Goal: Task Accomplishment & Management: Use online tool/utility

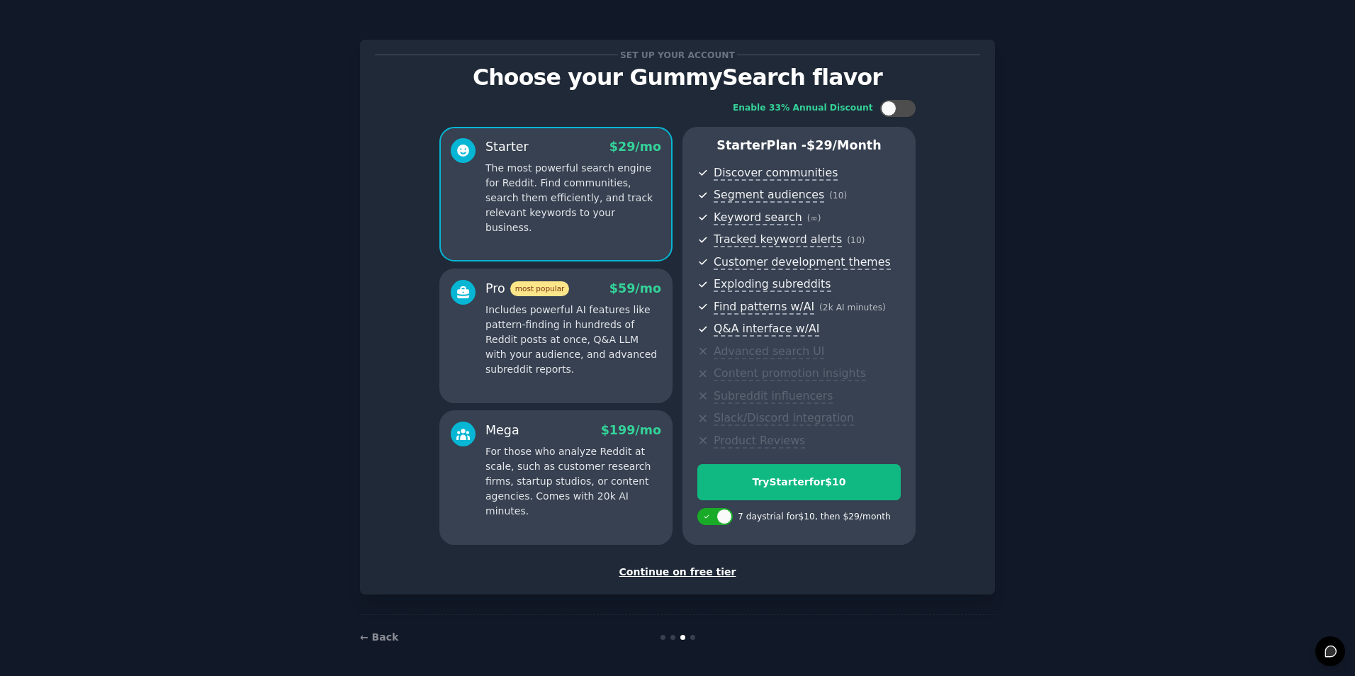
scroll to position [4, 0]
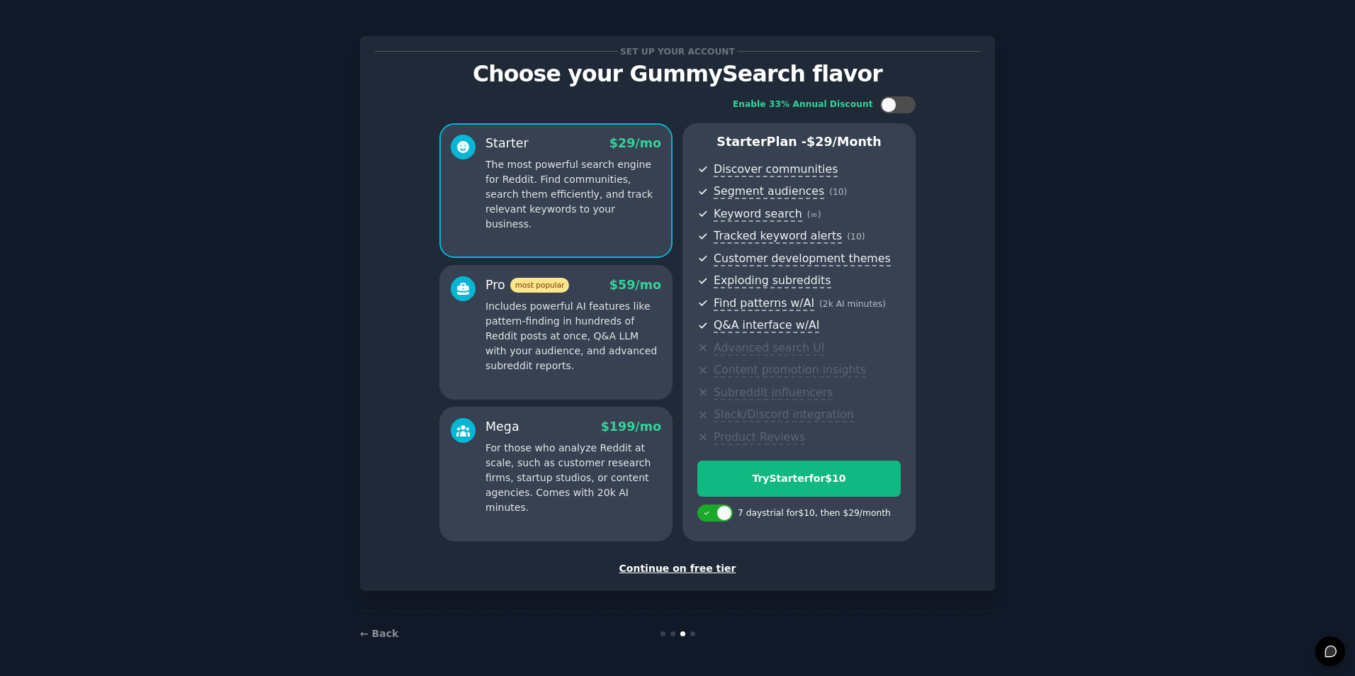
click at [673, 571] on div "Continue on free tier" at bounding box center [677, 568] width 605 height 15
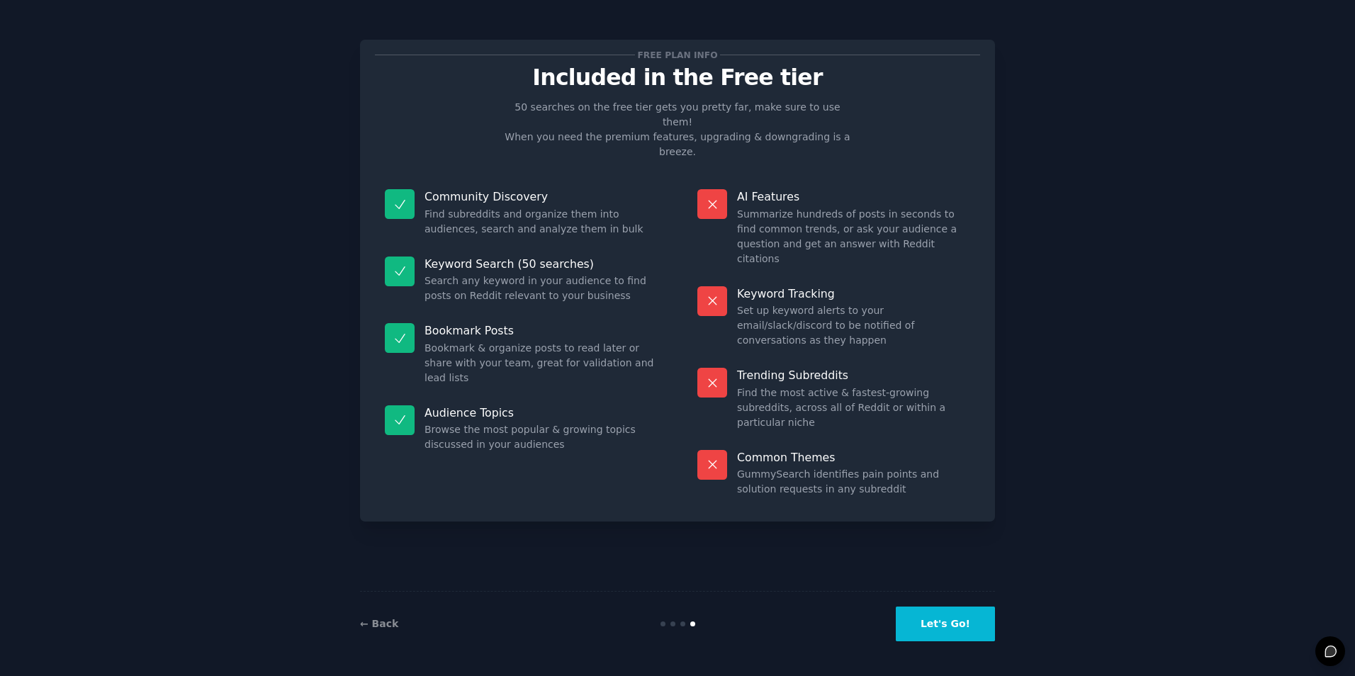
click at [946, 622] on button "Let's Go!" at bounding box center [945, 624] width 99 height 35
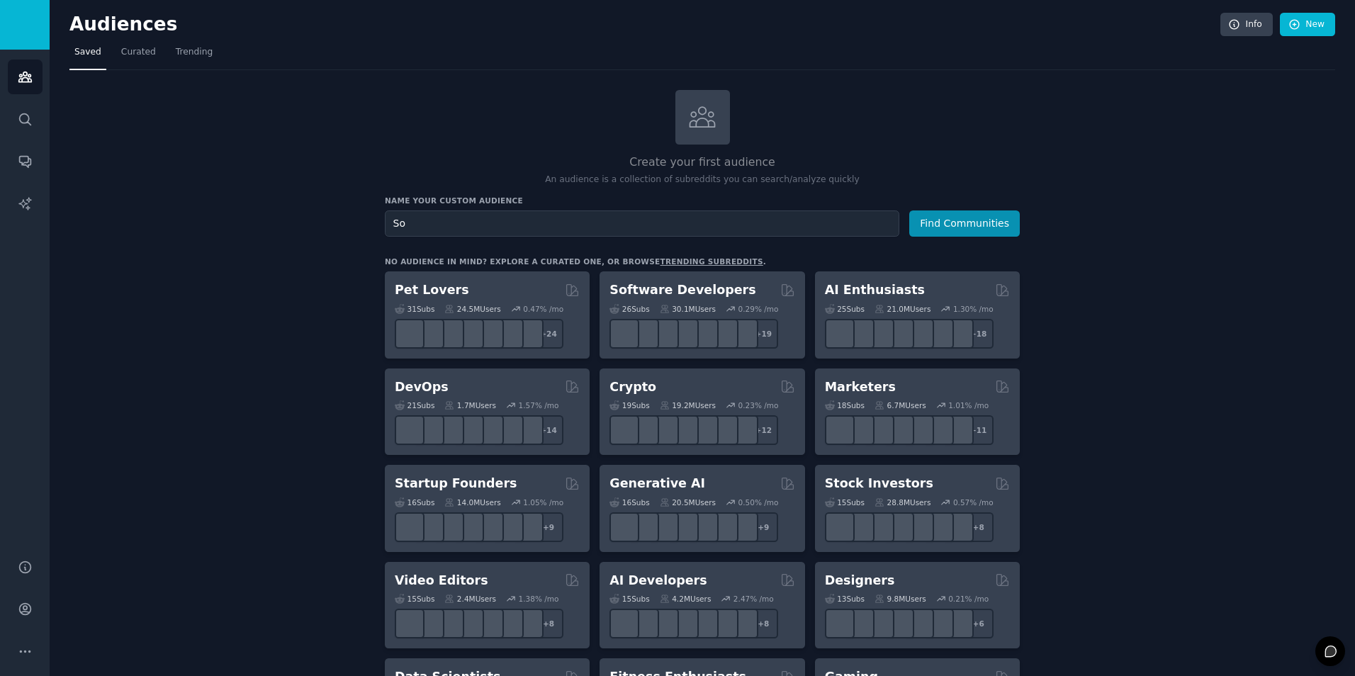
type input "S"
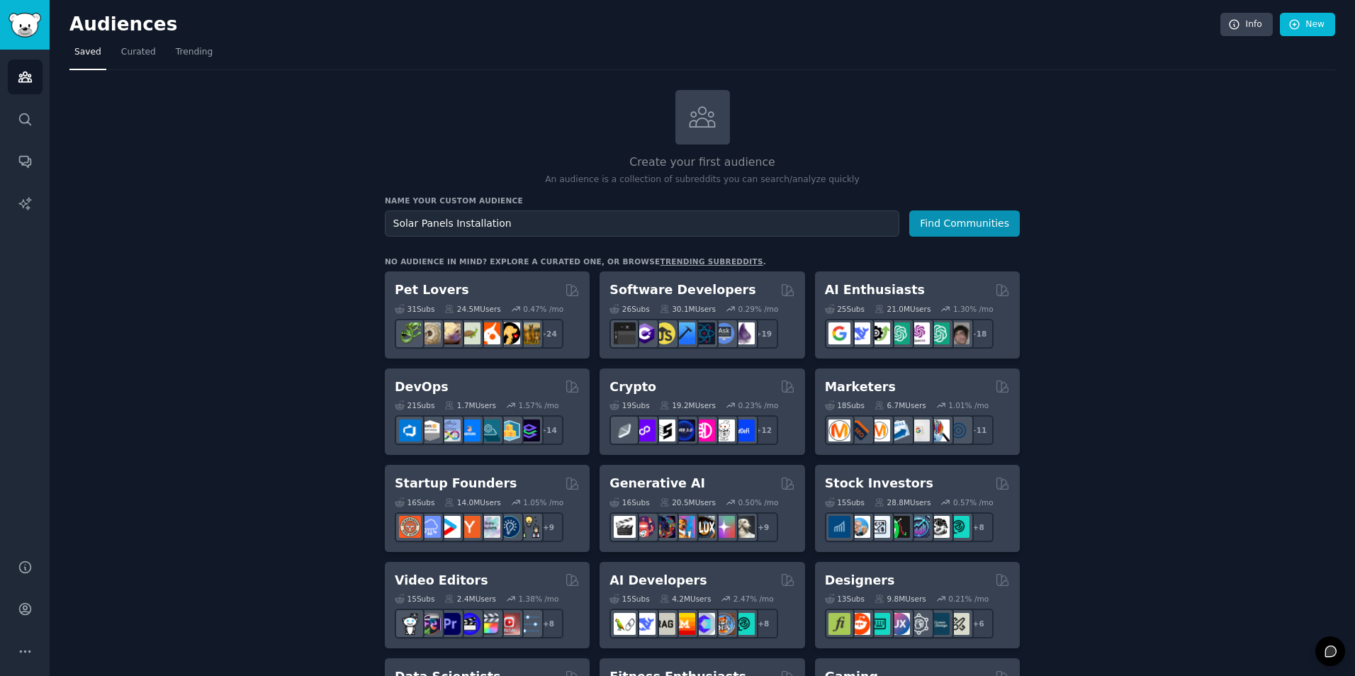
click at [503, 223] on input "Solar Panels Installation" at bounding box center [642, 224] width 515 height 26
click at [487, 217] on input "Solar Panel Interests" at bounding box center [642, 224] width 515 height 26
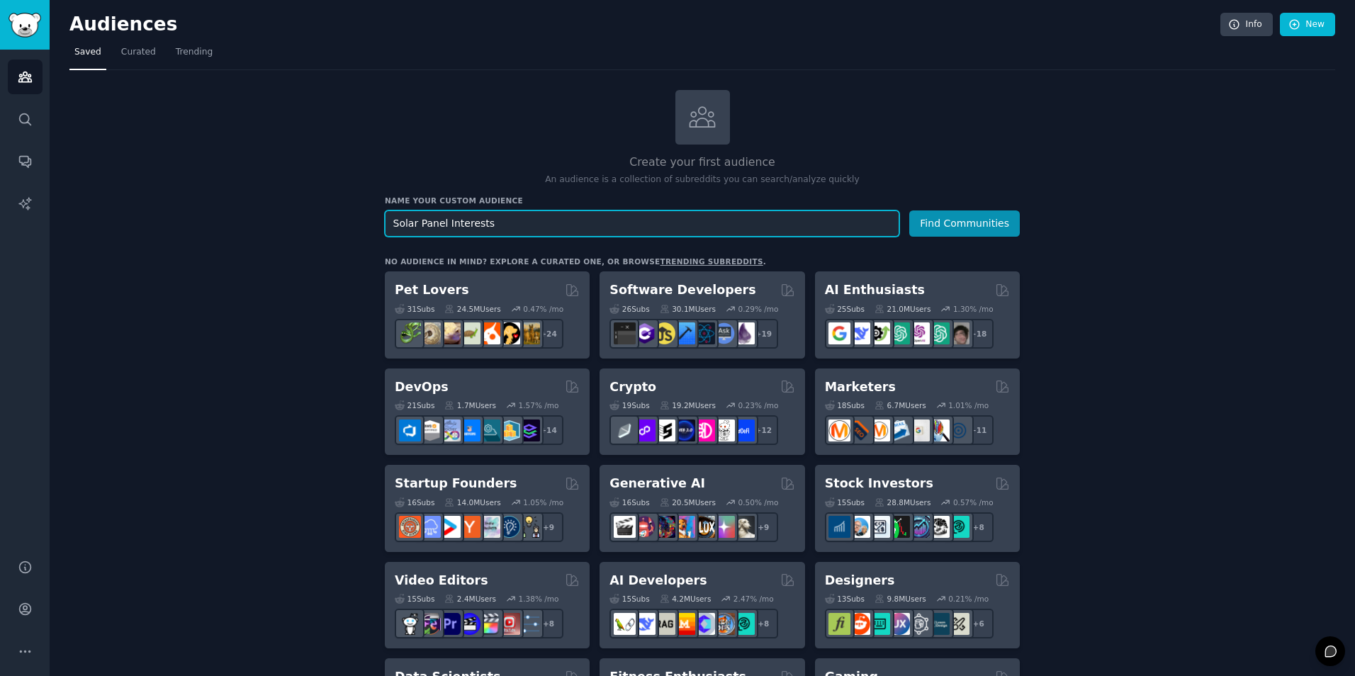
click at [487, 217] on input "Solar Panel Interests" at bounding box center [642, 224] width 515 height 26
type input "House owners for solar panels"
click at [941, 221] on button "Find Communities" at bounding box center [965, 224] width 111 height 26
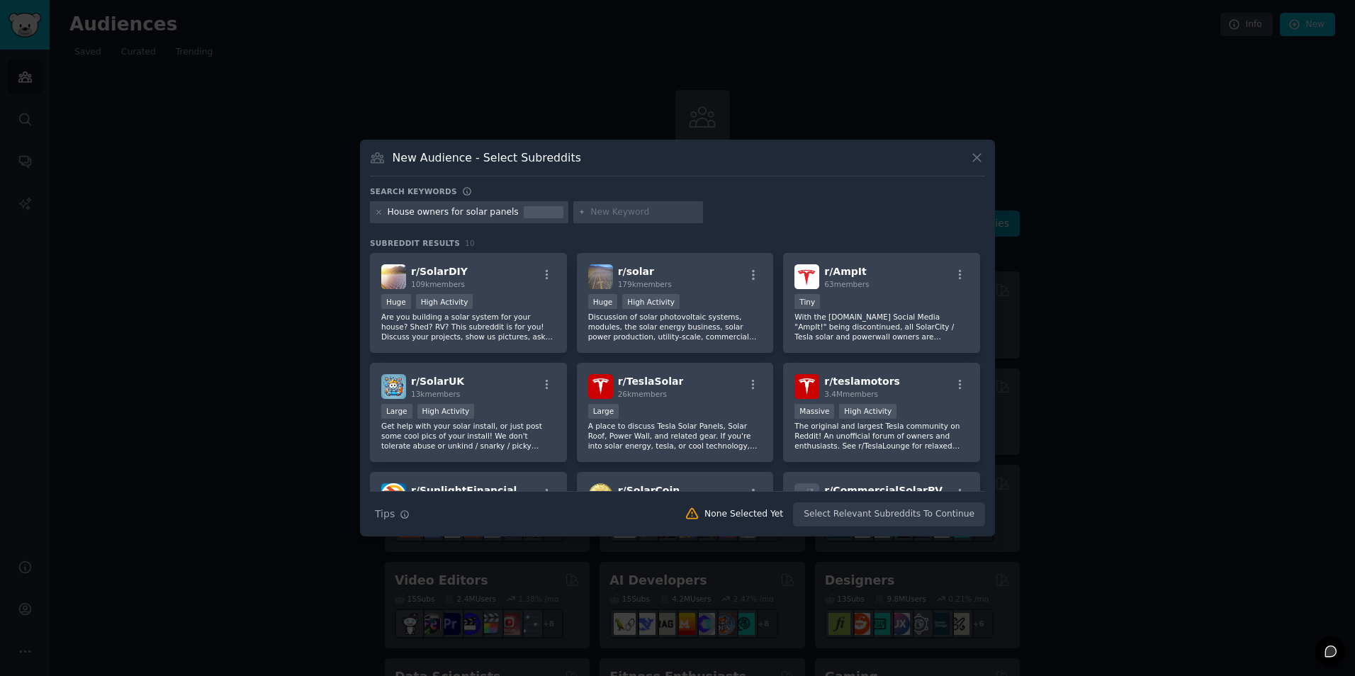
click at [447, 210] on div "House owners for solar panels" at bounding box center [453, 212] width 131 height 13
click at [376, 213] on icon at bounding box center [379, 212] width 8 height 8
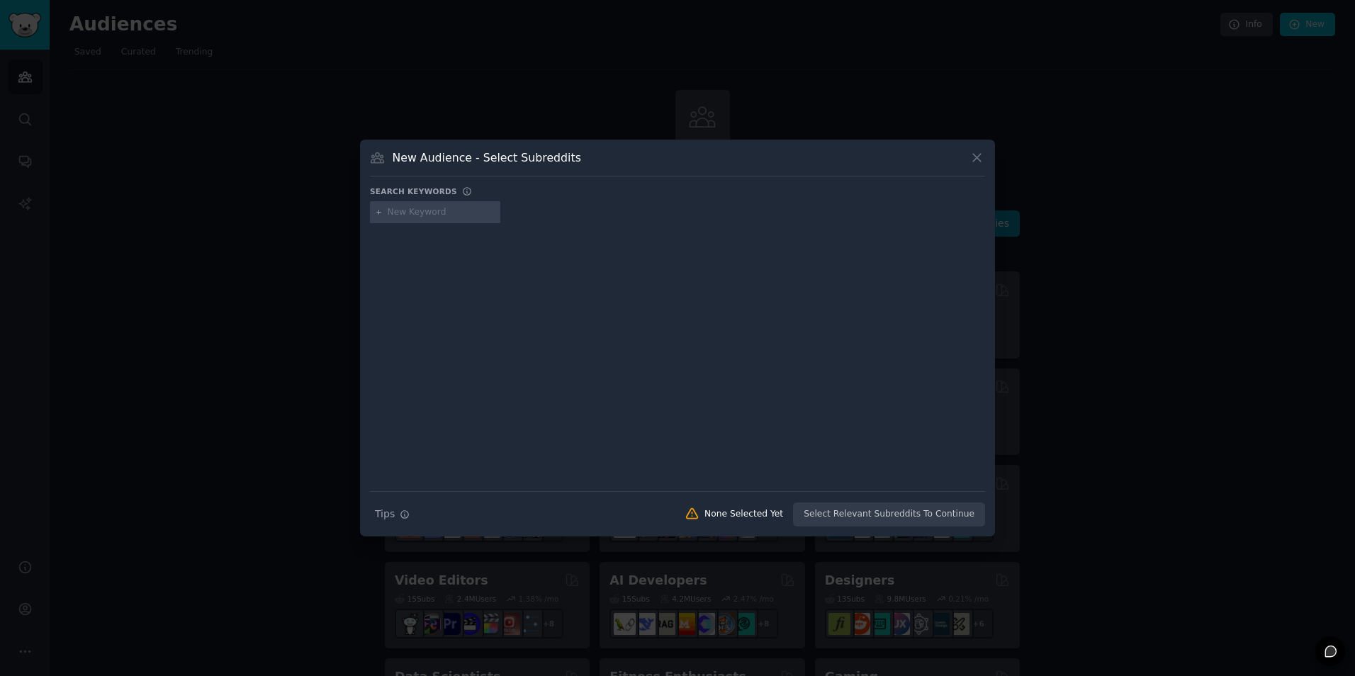
click at [412, 212] on input "text" at bounding box center [442, 212] width 108 height 13
type input "panouri fotovoltaice"
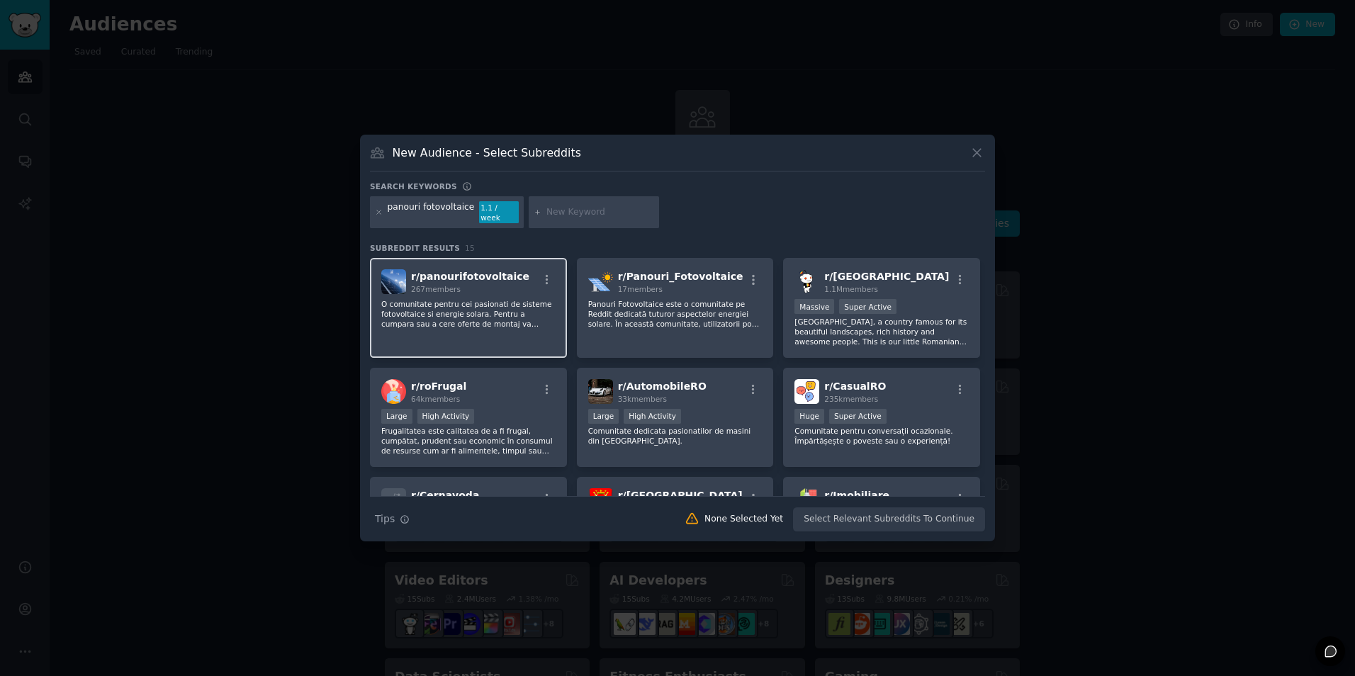
click at [455, 316] on p "O comunitate pentru cei pasionati de sisteme fotovoltaice si energie solara. Pe…" at bounding box center [468, 314] width 174 height 30
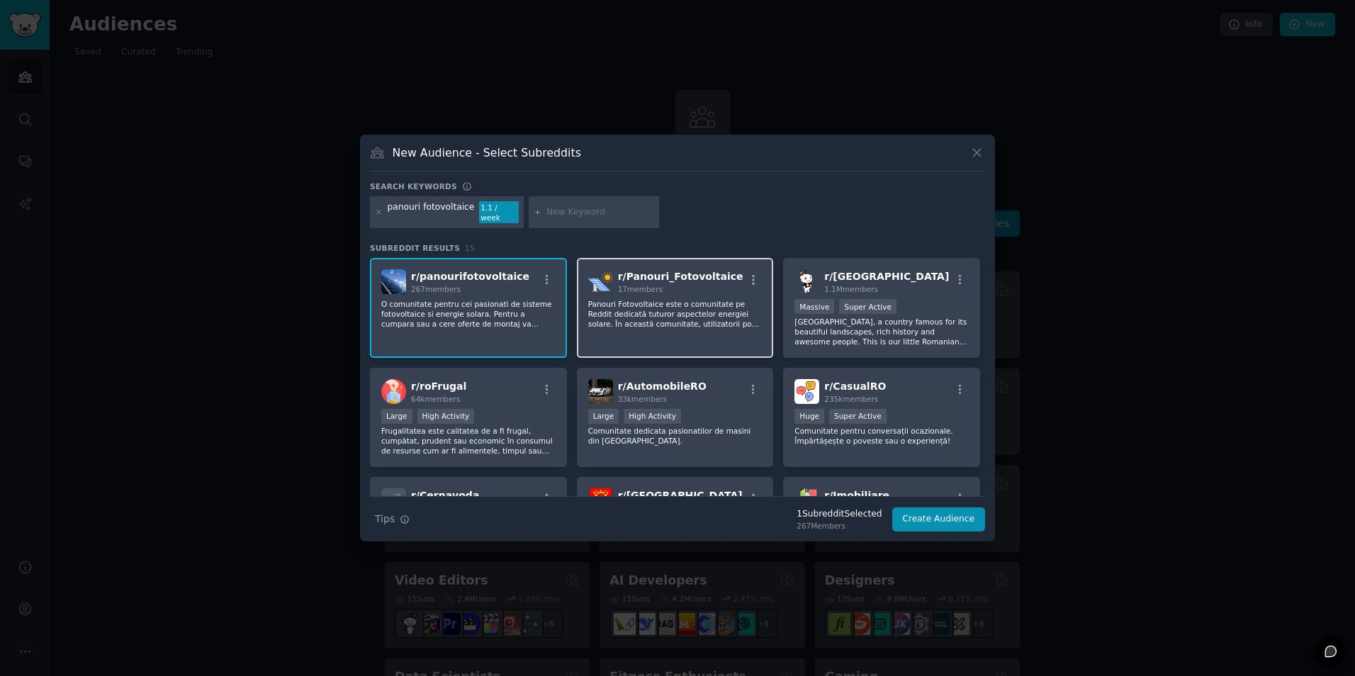
click at [669, 299] on p "Panouri Fotovoltaice este o comunitate pe Reddit dedicată tuturor aspectelor en…" at bounding box center [675, 314] width 174 height 30
click at [935, 511] on button "Create Audience" at bounding box center [940, 520] width 94 height 24
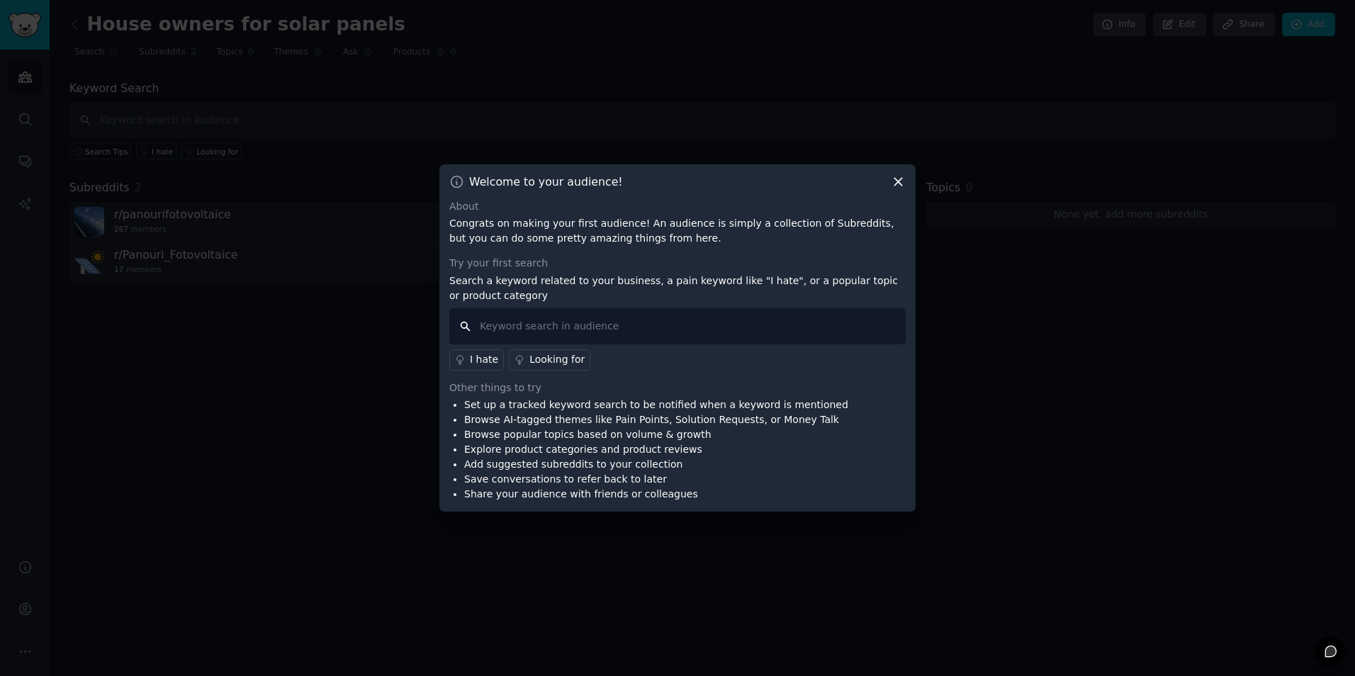
click at [518, 327] on input "text" at bounding box center [677, 326] width 457 height 36
type input "Caut"
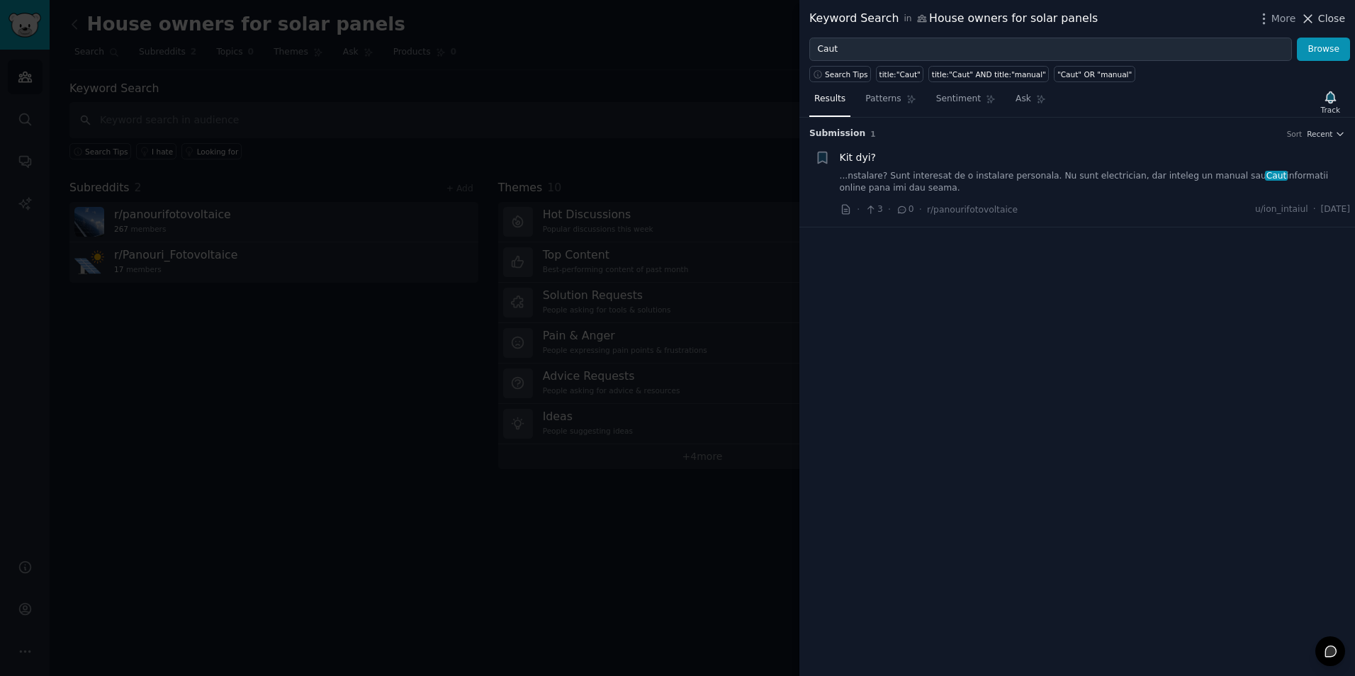
click at [1319, 15] on button "Close" at bounding box center [1323, 18] width 45 height 15
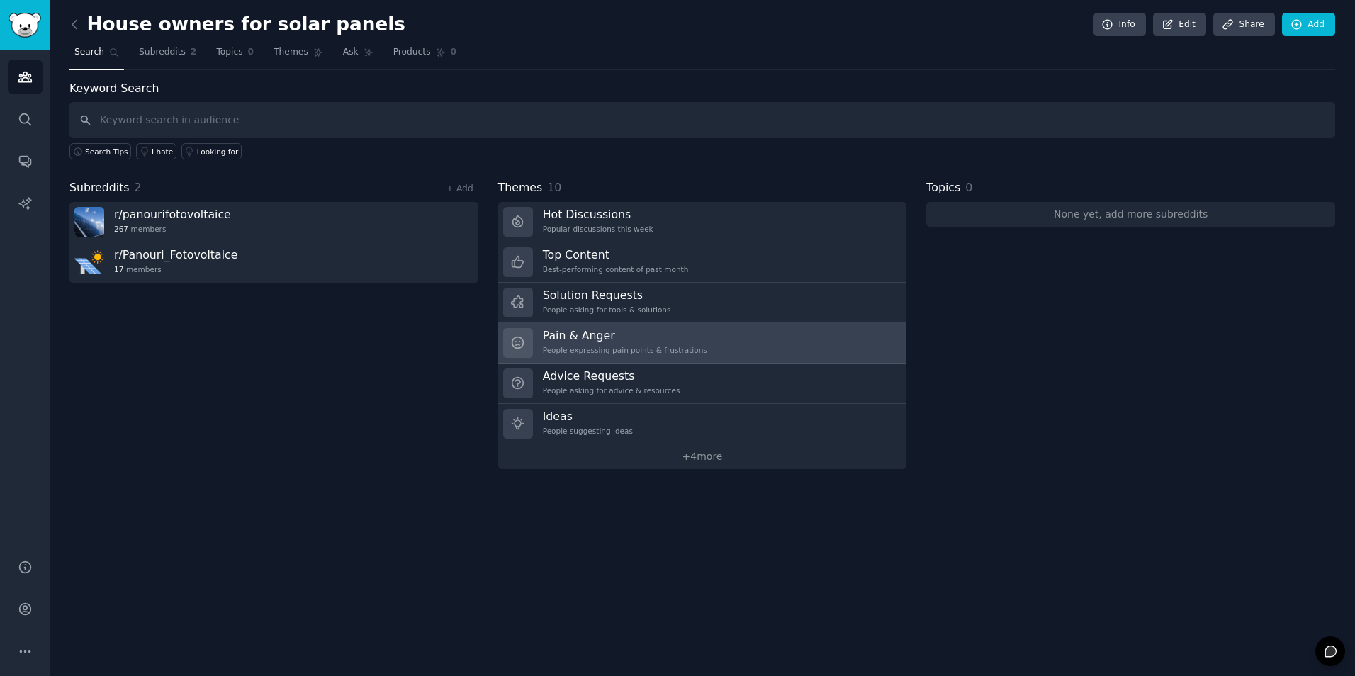
click at [593, 340] on h3 "Pain & Anger" at bounding box center [625, 335] width 164 height 15
